Goal: Book appointment/travel/reservation

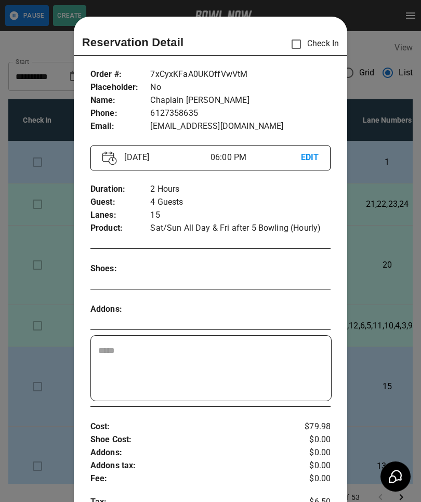
scroll to position [17, 0]
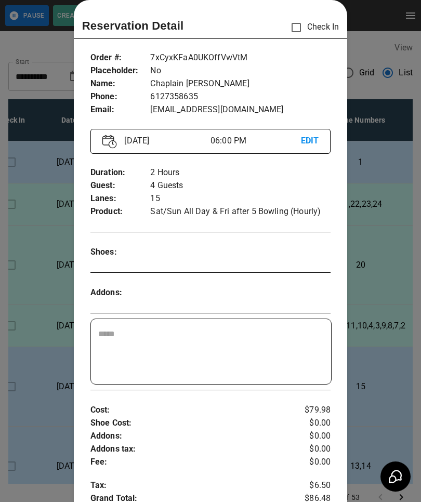
click at [398, 268] on div at bounding box center [210, 251] width 421 height 502
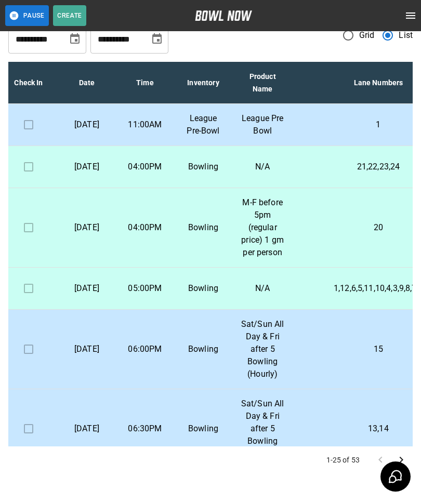
scroll to position [0, 9]
click at [110, 126] on td "[DATE]" at bounding box center [87, 125] width 58 height 42
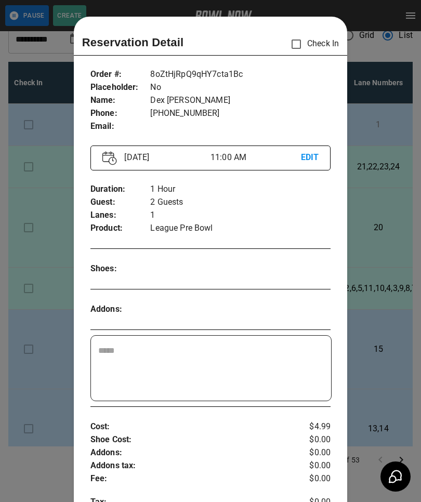
scroll to position [17, 0]
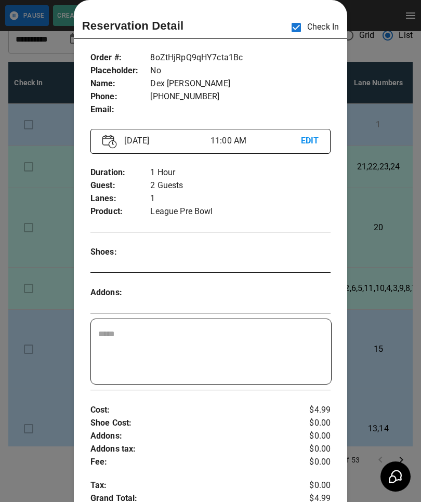
click at [45, 284] on div at bounding box center [210, 251] width 421 height 502
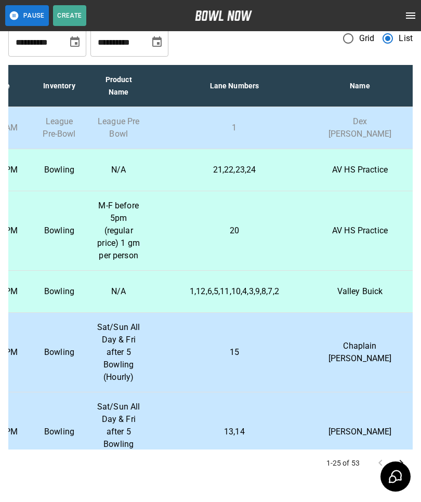
scroll to position [0, 155]
